Goal: Information Seeking & Learning: Learn about a topic

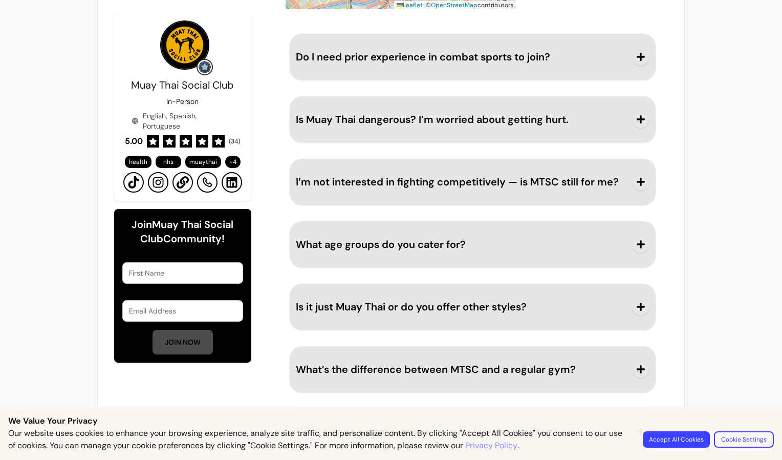
scroll to position [1110, 0]
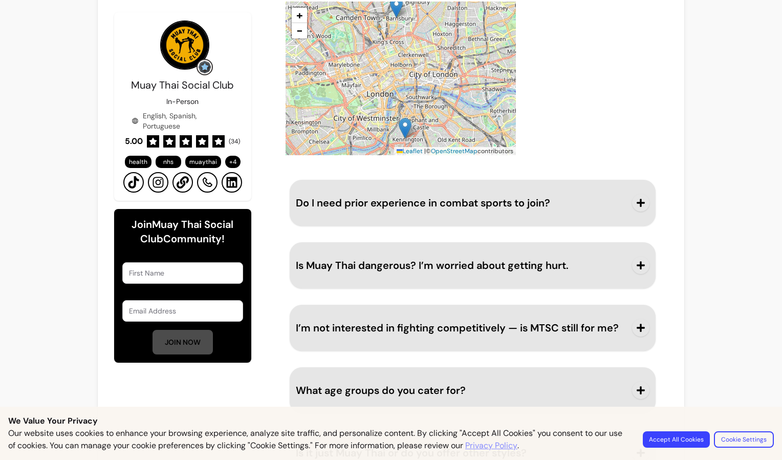
click at [458, 204] on span "Do I need prior experience in combat sports to join?" at bounding box center [423, 202] width 254 height 13
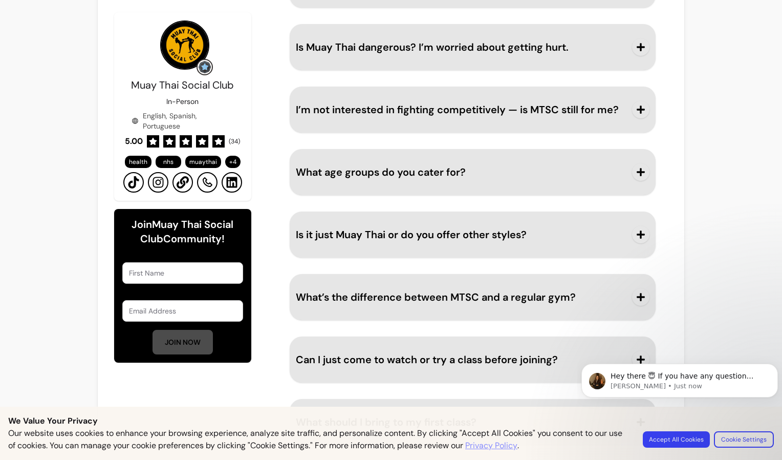
scroll to position [1401, 0]
click at [488, 362] on span "Can I just come to watch or try a class before joining?" at bounding box center [427, 359] width 262 height 13
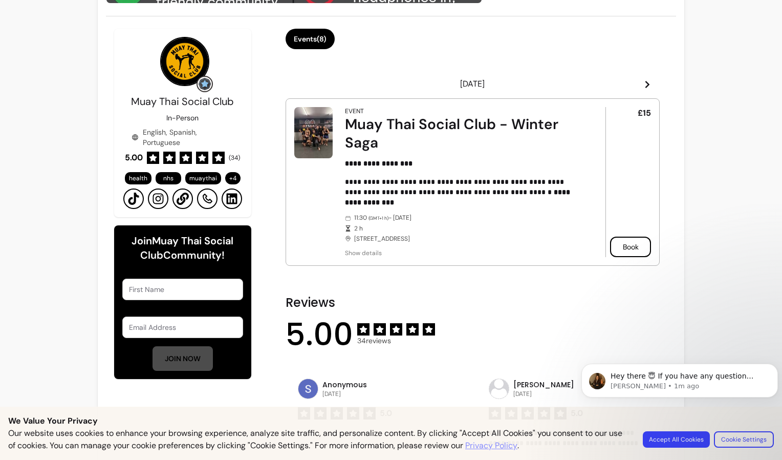
scroll to position [0, 0]
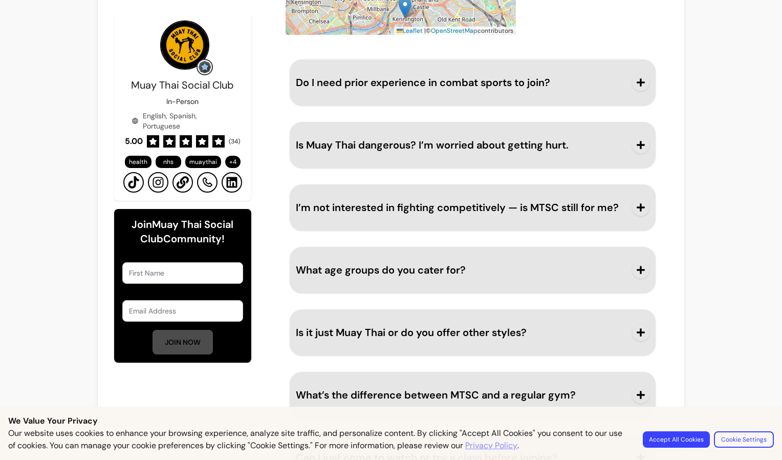
scroll to position [1328, 0]
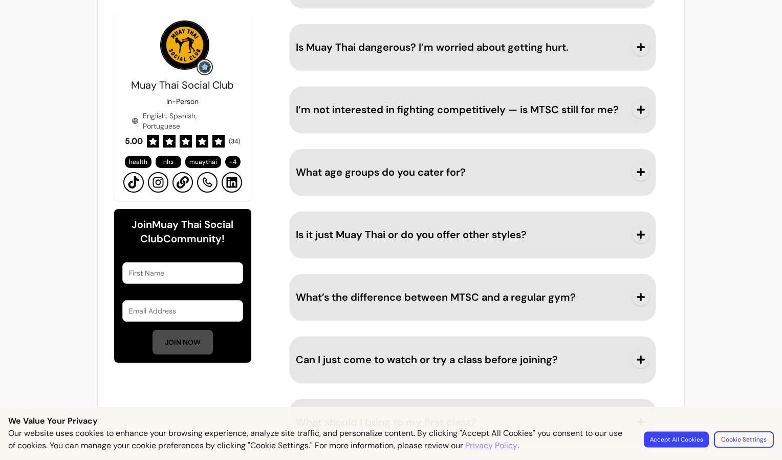
click at [680, 436] on button "Accept All Cookies" at bounding box center [676, 439] width 65 height 16
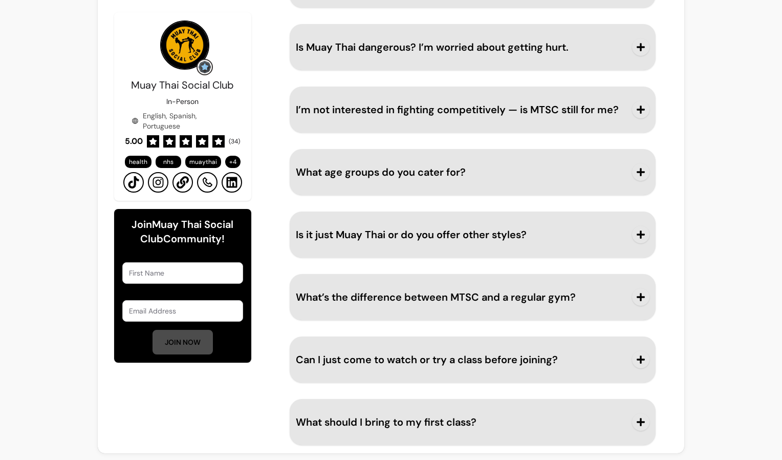
click at [537, 369] on button "Can I just come to watch or try a class before joining?" at bounding box center [473, 359] width 354 height 34
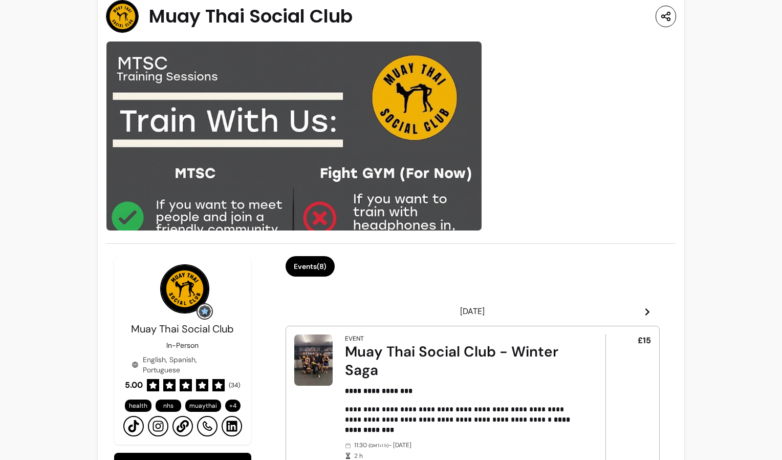
scroll to position [0, 0]
